Goal: Task Accomplishment & Management: Complete application form

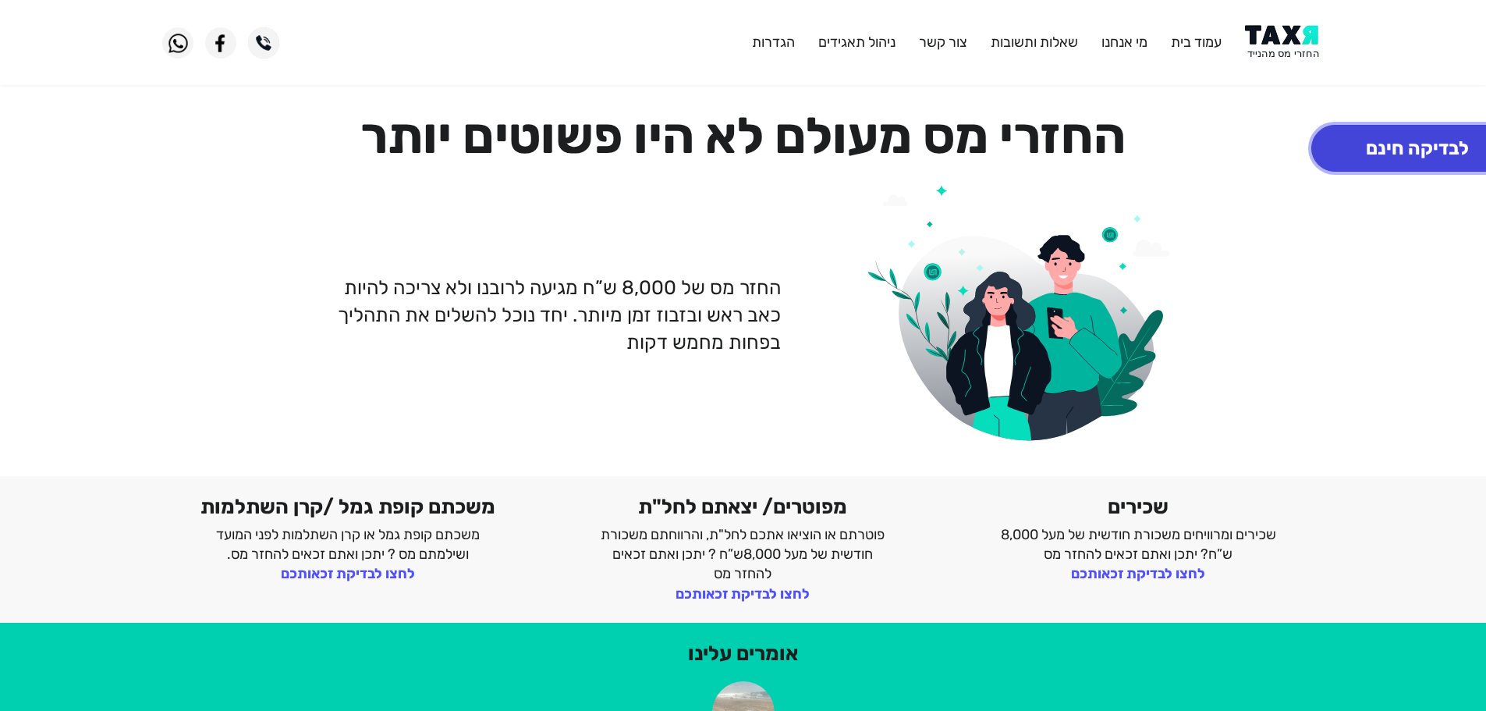
click at [1365, 134] on button "לבדיקה חינם" at bounding box center [1417, 148] width 212 height 47
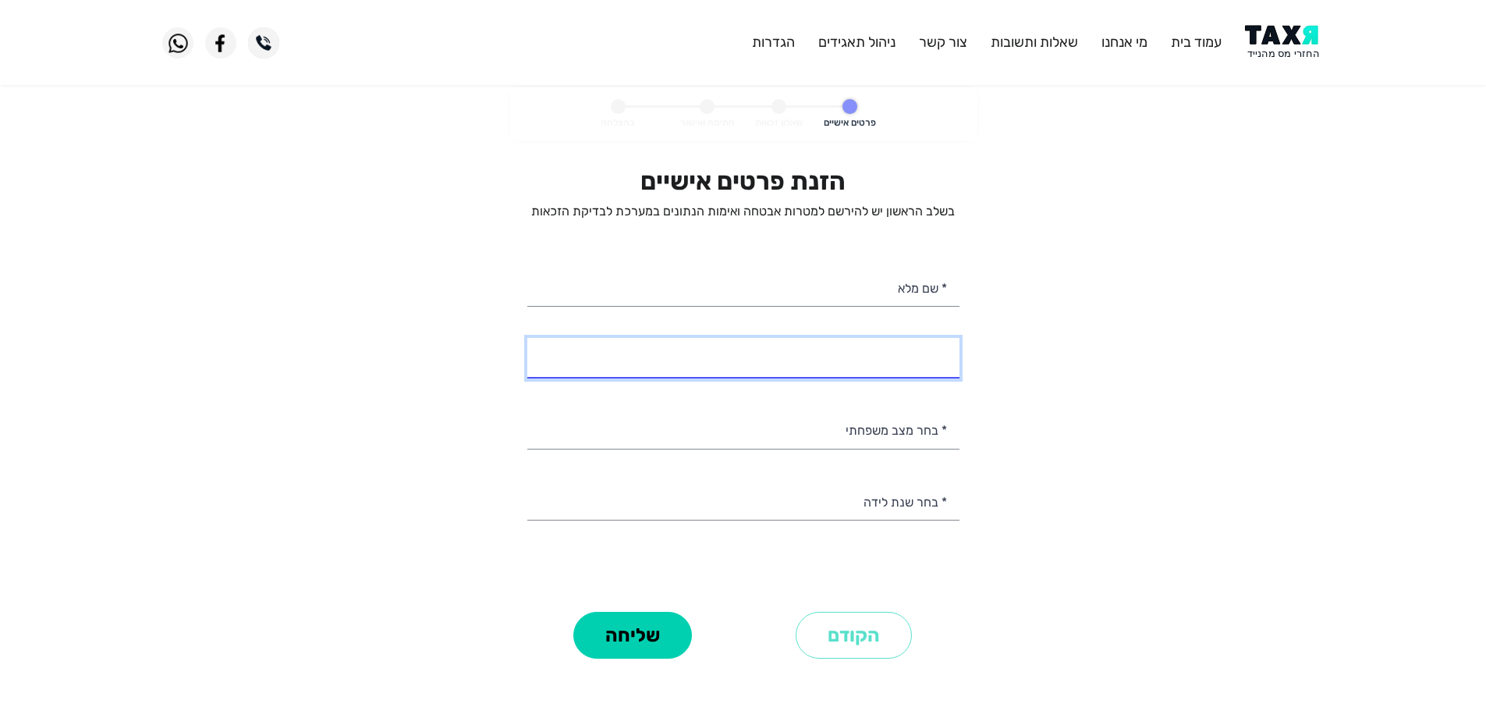
click at [824, 376] on div "* מספר טלפון" at bounding box center [743, 358] width 432 height 40
select select
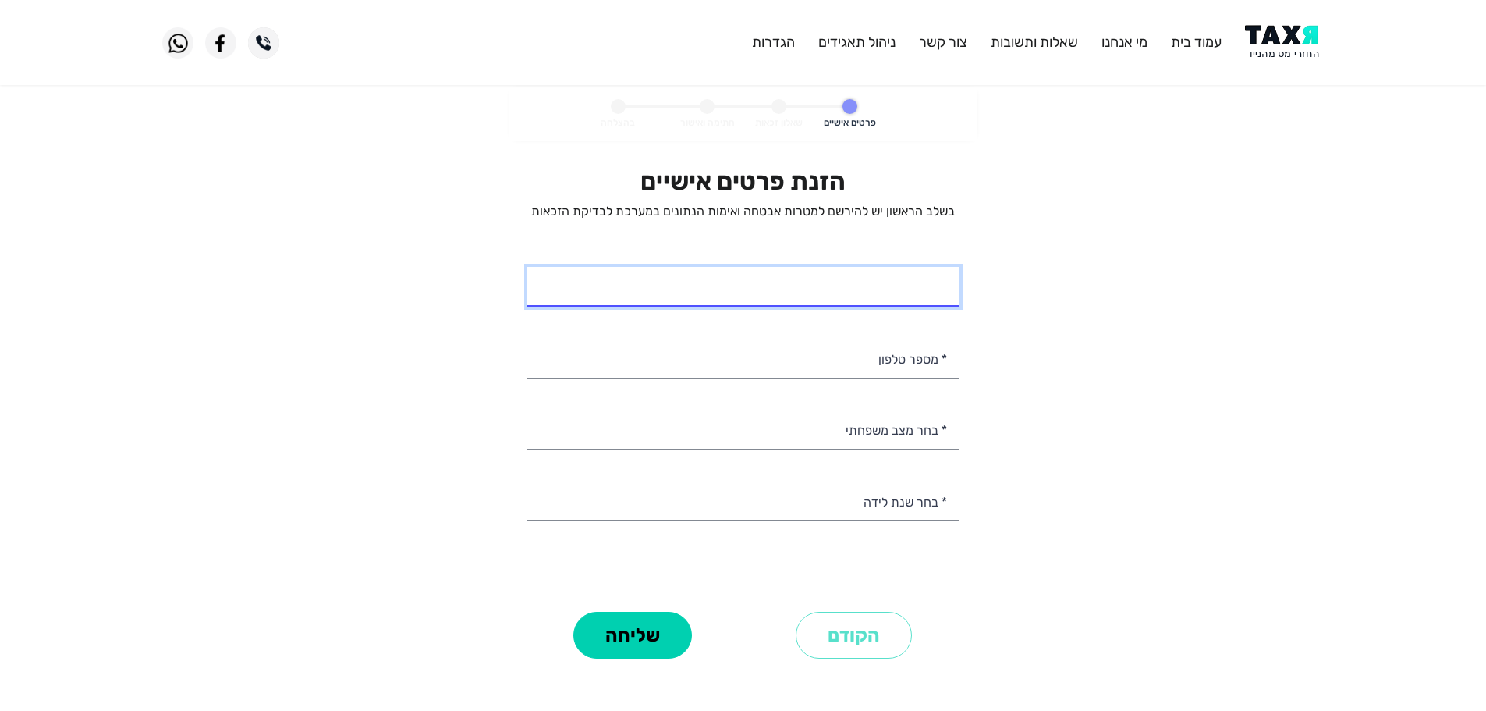
click at [867, 284] on input "* שם מלא" at bounding box center [743, 287] width 432 height 40
paste input "[PERSON_NAME]"
type input "[PERSON_NAME]"
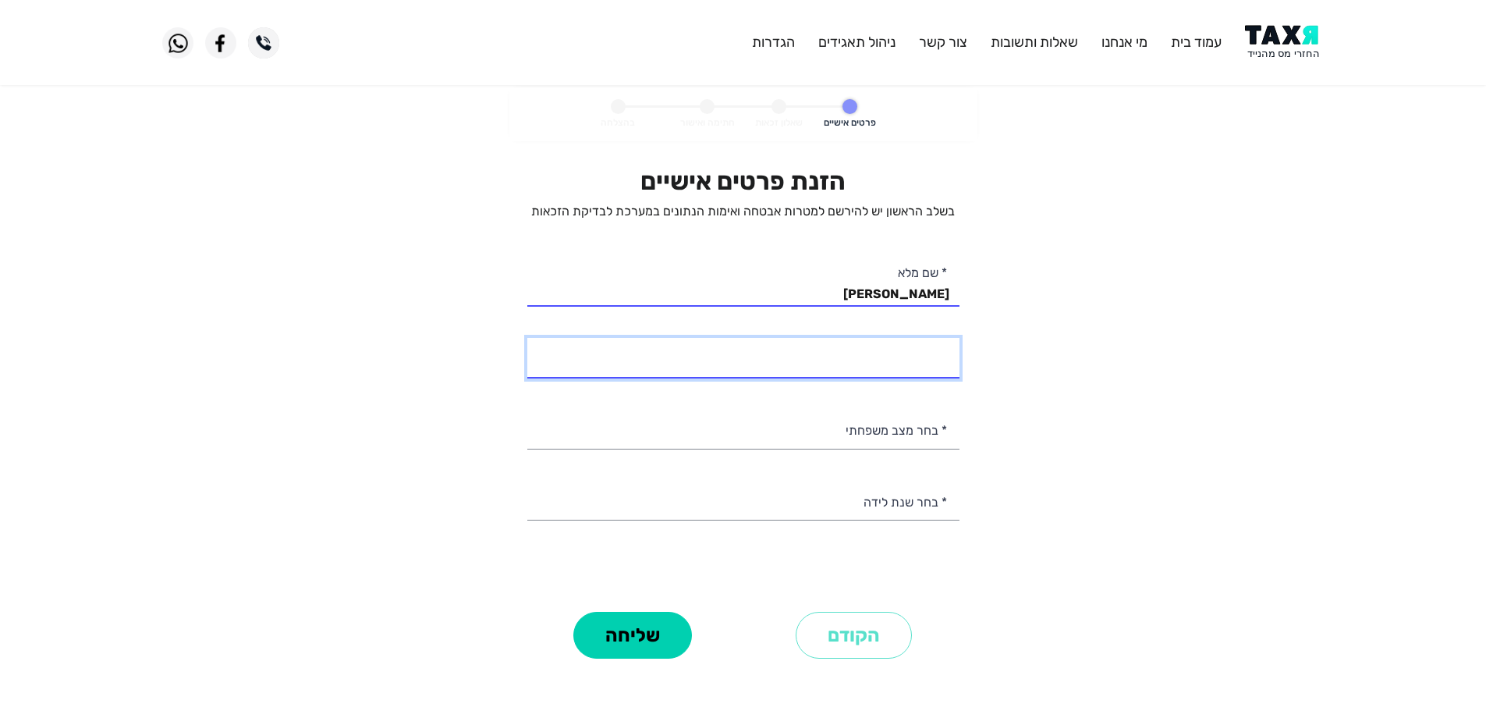
click at [908, 364] on input "* מספר טלפון" at bounding box center [743, 358] width 432 height 40
type input "052-7982886"
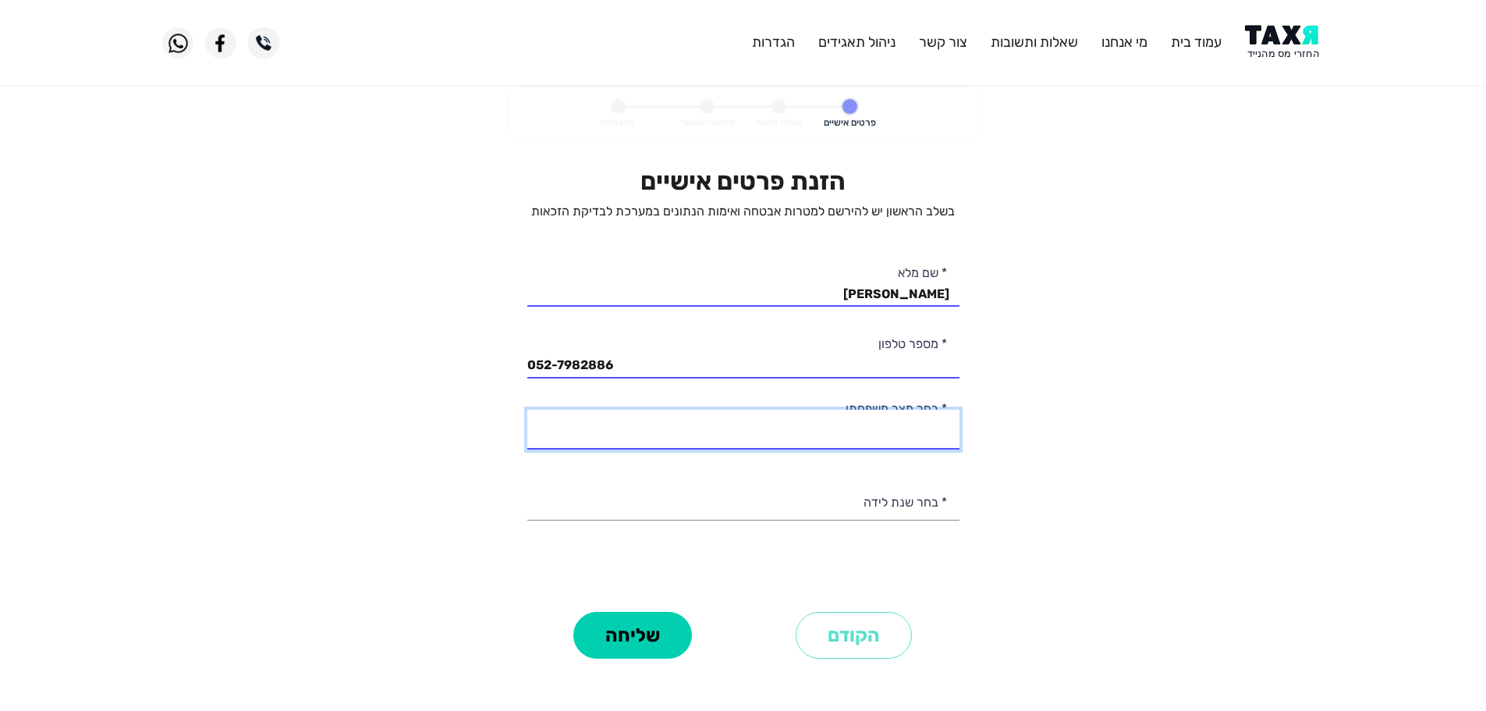
click at [898, 433] on select "רווק/ה נשוי/[PERSON_NAME]/ה אלמן/נה" at bounding box center [743, 429] width 432 height 40
select select "1: Single"
click at [527, 409] on select "רווק/ה נשוי/[PERSON_NAME]/ה אלמן/נה" at bounding box center [743, 429] width 432 height 40
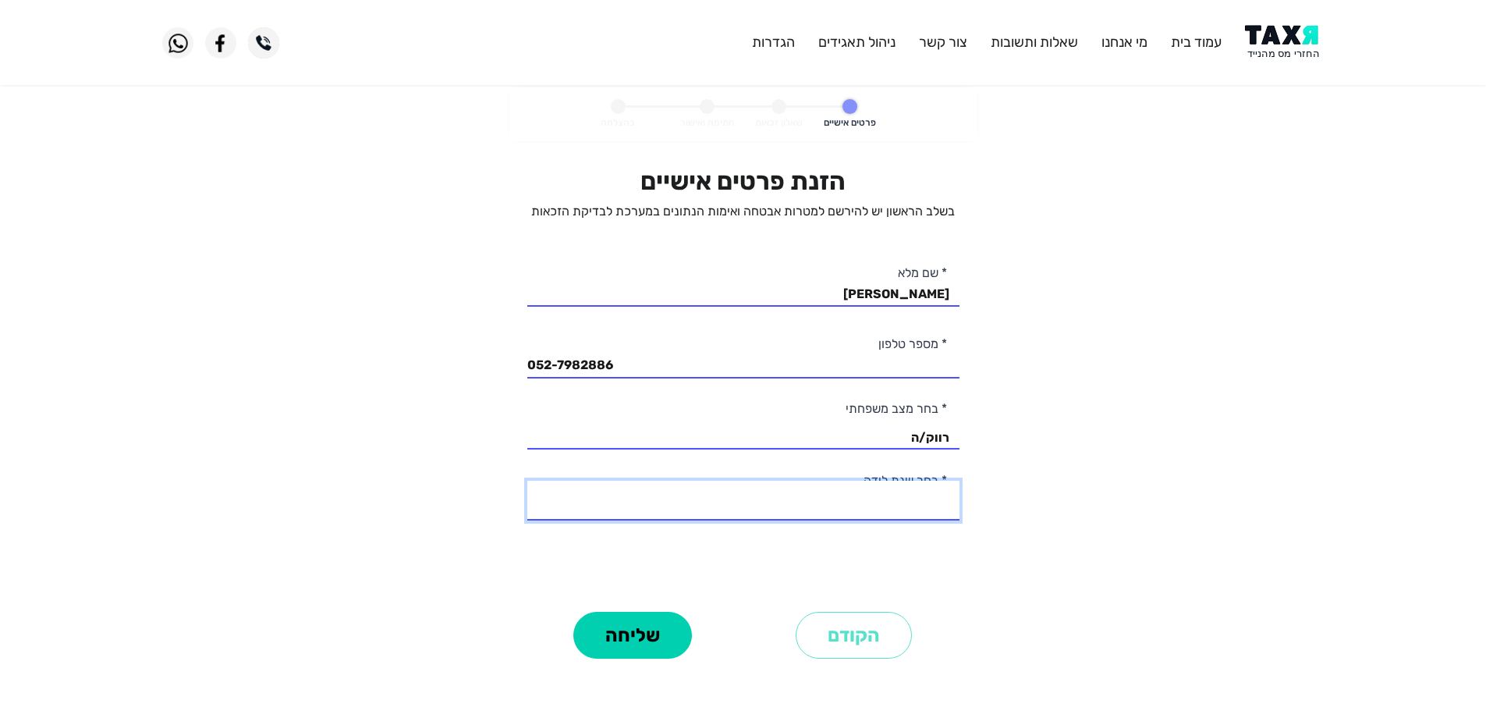
click at [910, 504] on select "2003 2002 2001 2000 1999 1998 1997 1996 1995 1994 1993 1992 1991 1990 1989 1988…" at bounding box center [743, 500] width 432 height 40
click at [527, 480] on select "2003 2002 2001 2000 1999 1998 1997 1996 1995 1994 1993 1992 1991 1990 1989 1988…" at bounding box center [743, 500] width 432 height 40
click at [918, 513] on select "2003 2002 2001 2000 1999 1998 1997 1996 1995 1994 1993 1992 1991 1990 1989 1988…" at bounding box center [743, 500] width 432 height 40
select select "5: 1999"
click at [527, 480] on select "2003 2002 2001 2000 1999 1998 1997 1996 1995 1994 1993 1992 1991 1990 1989 1988…" at bounding box center [743, 500] width 432 height 40
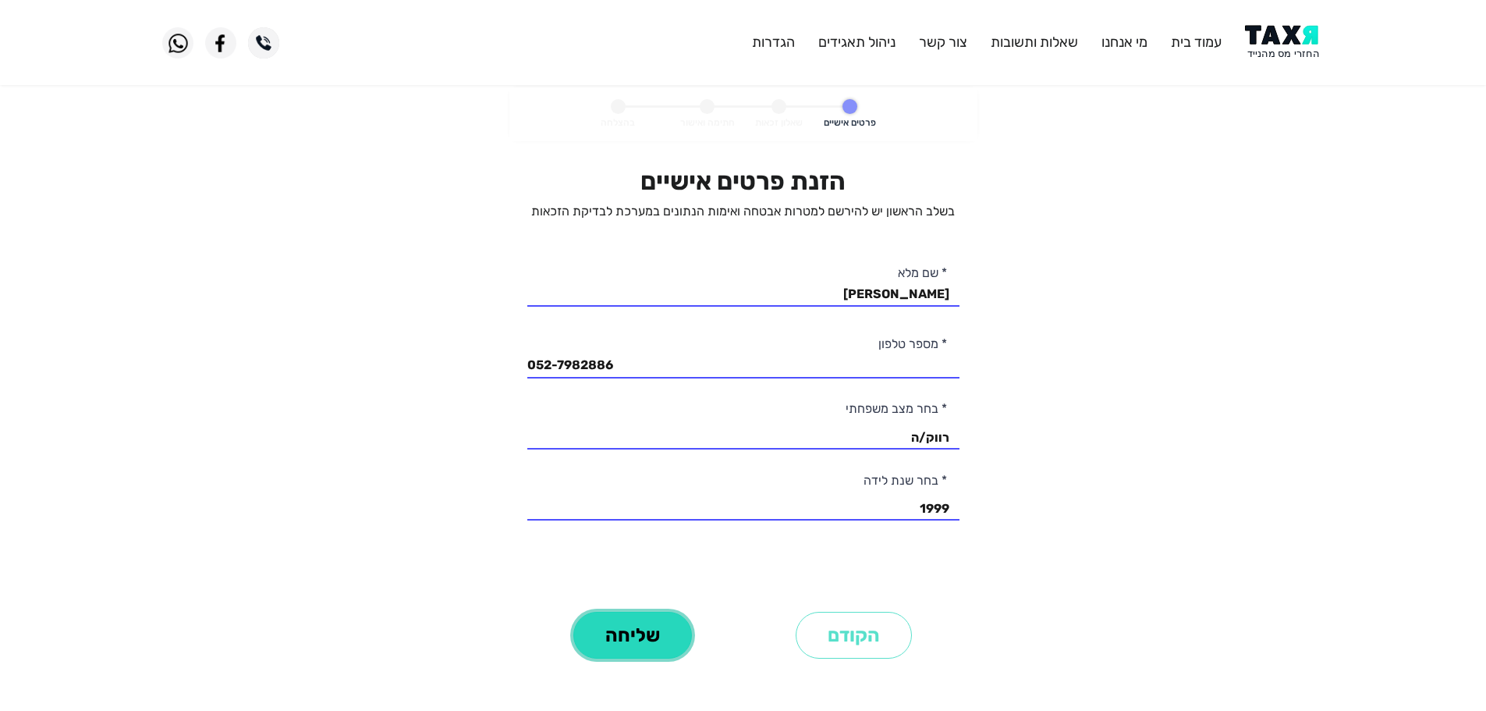
click at [664, 634] on button "שליחה" at bounding box center [632, 634] width 119 height 47
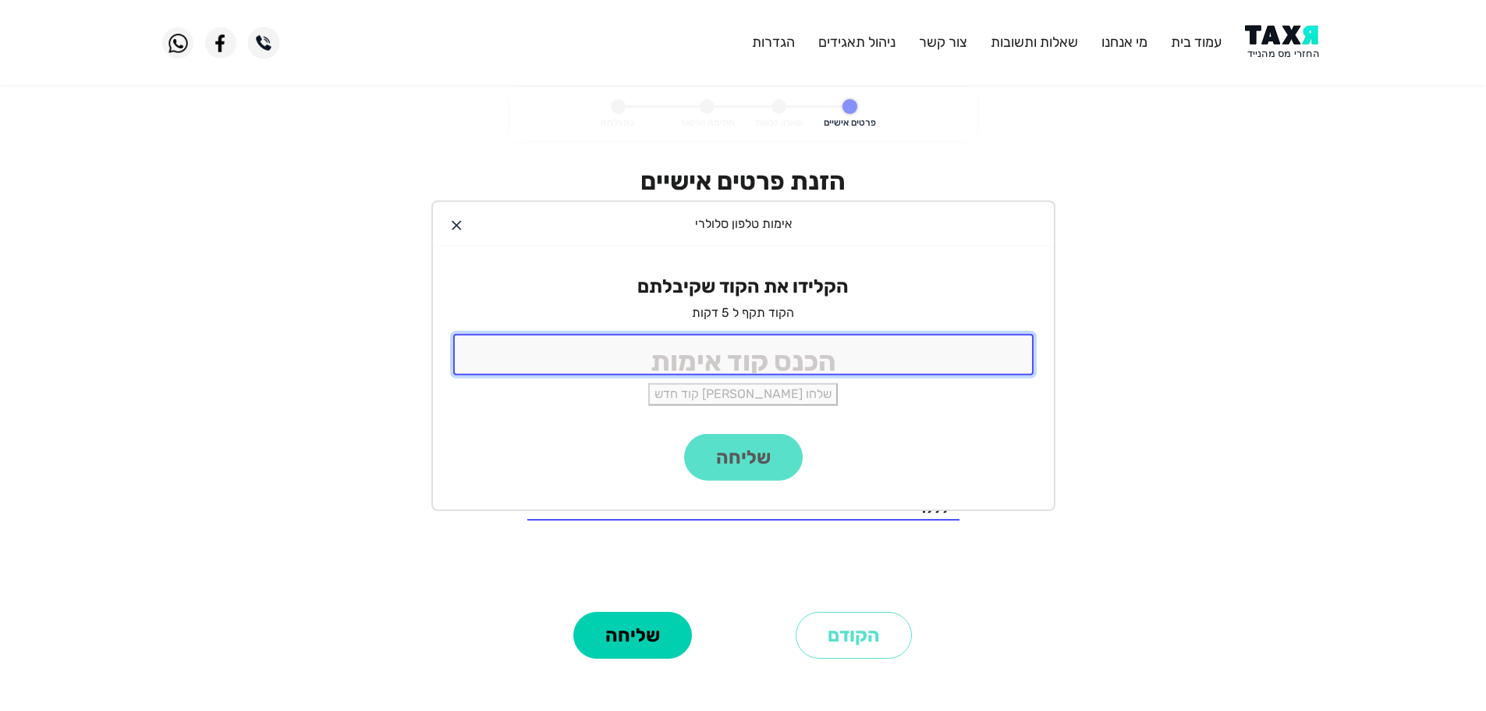
click at [833, 363] on input "tel" at bounding box center [743, 354] width 580 height 41
type input "9988"
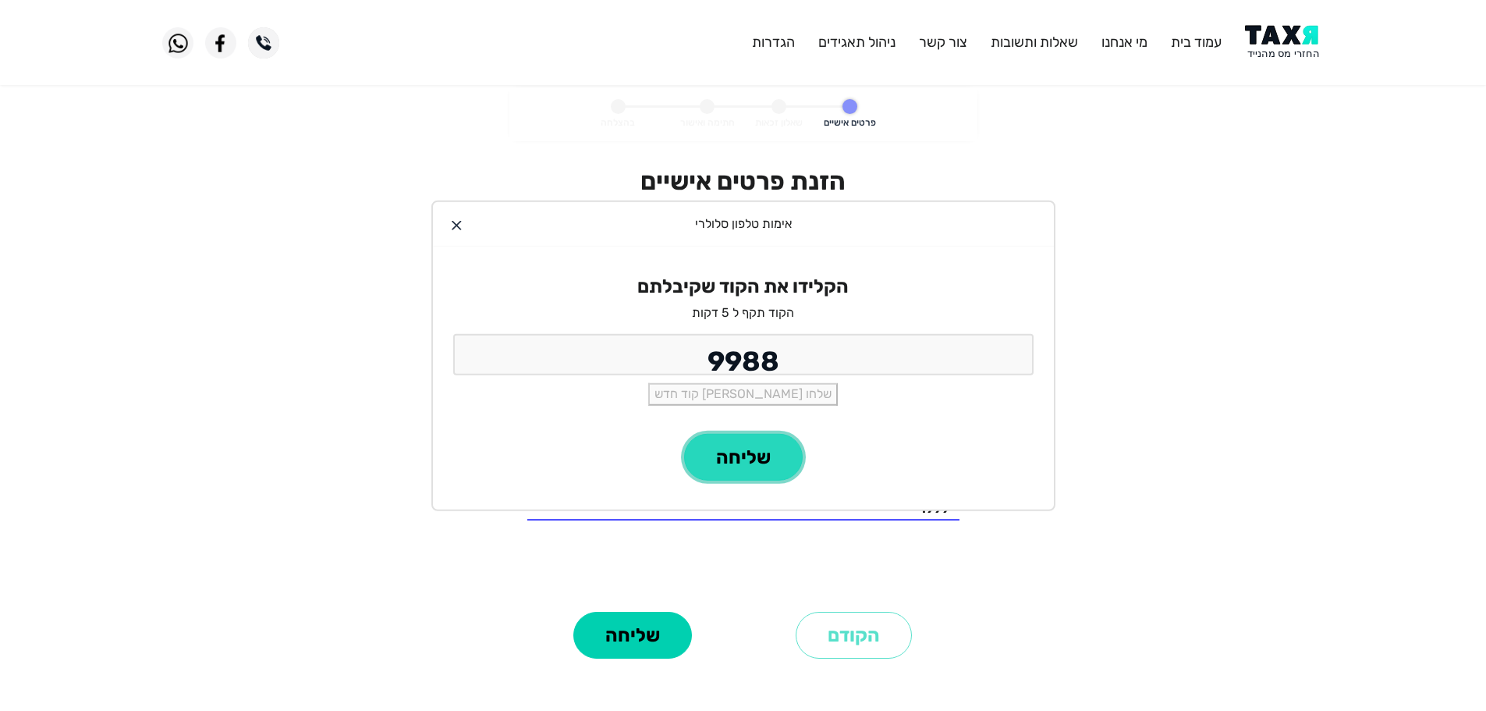
click at [725, 456] on button "שליחה" at bounding box center [743, 457] width 119 height 47
